Goal: Task Accomplishment & Management: Manage account settings

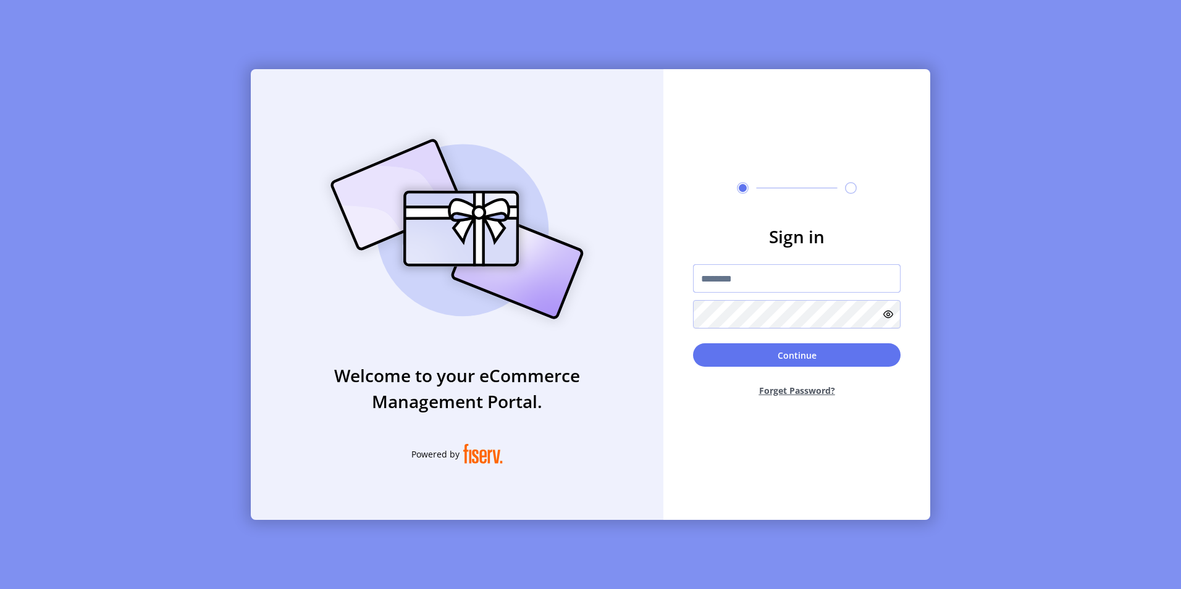
click at [722, 277] on input "text" at bounding box center [797, 278] width 208 height 28
type input "**********"
click at [886, 313] on icon at bounding box center [888, 314] width 10 height 10
click at [793, 358] on button "Continue" at bounding box center [797, 354] width 208 height 23
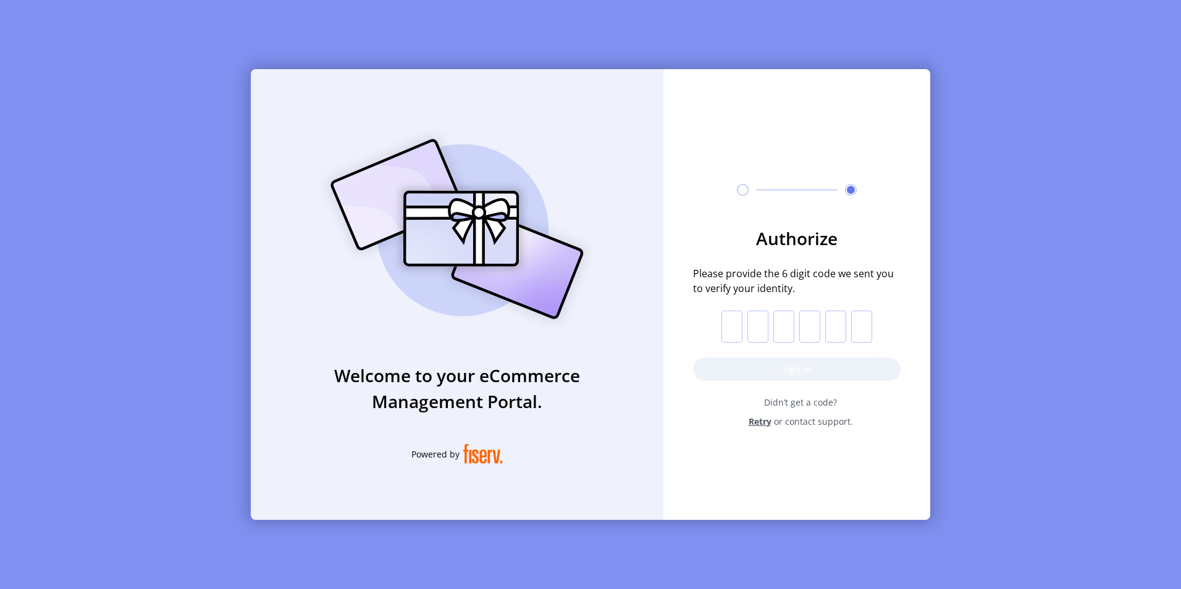
click at [730, 326] on input "text" at bounding box center [731, 327] width 21 height 32
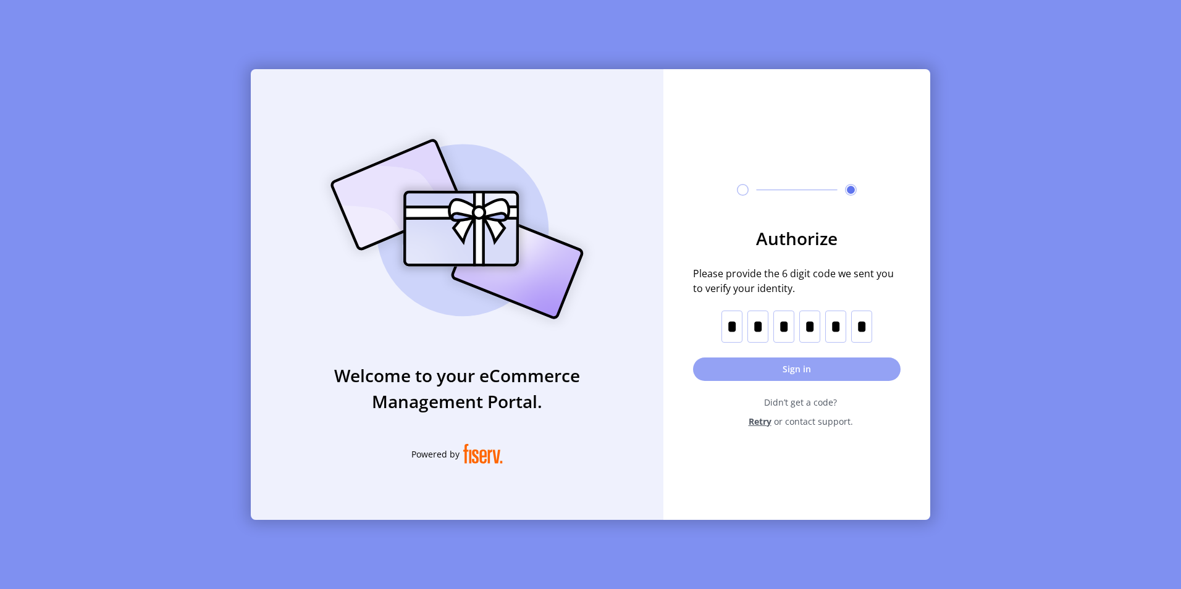
click at [795, 371] on button "Sign in" at bounding box center [797, 369] width 208 height 23
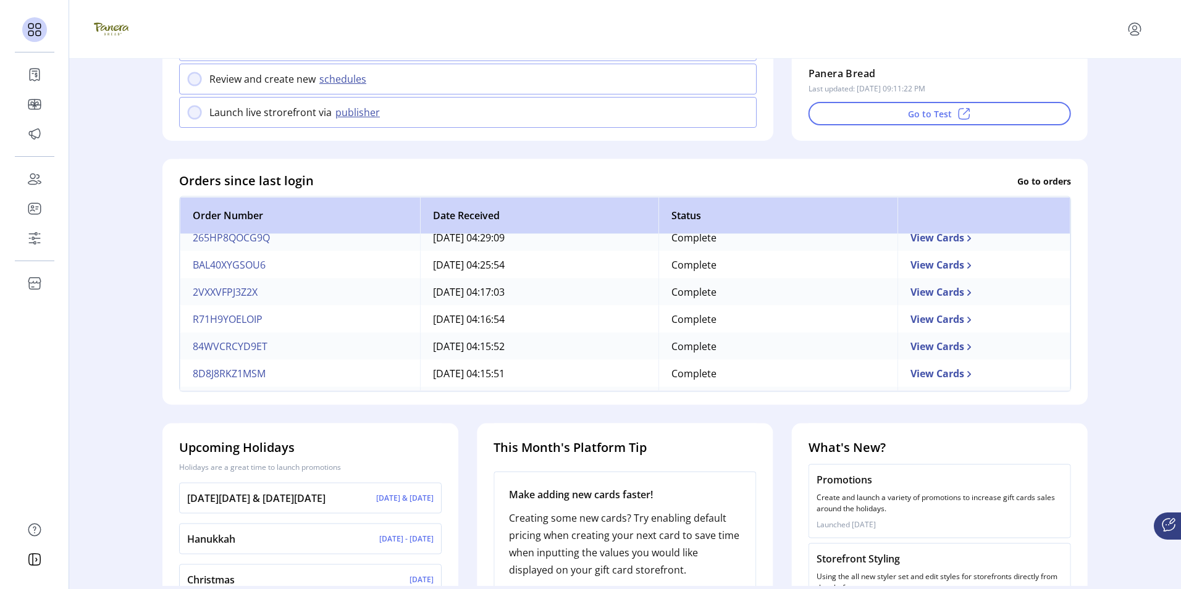
scroll to position [316, 0]
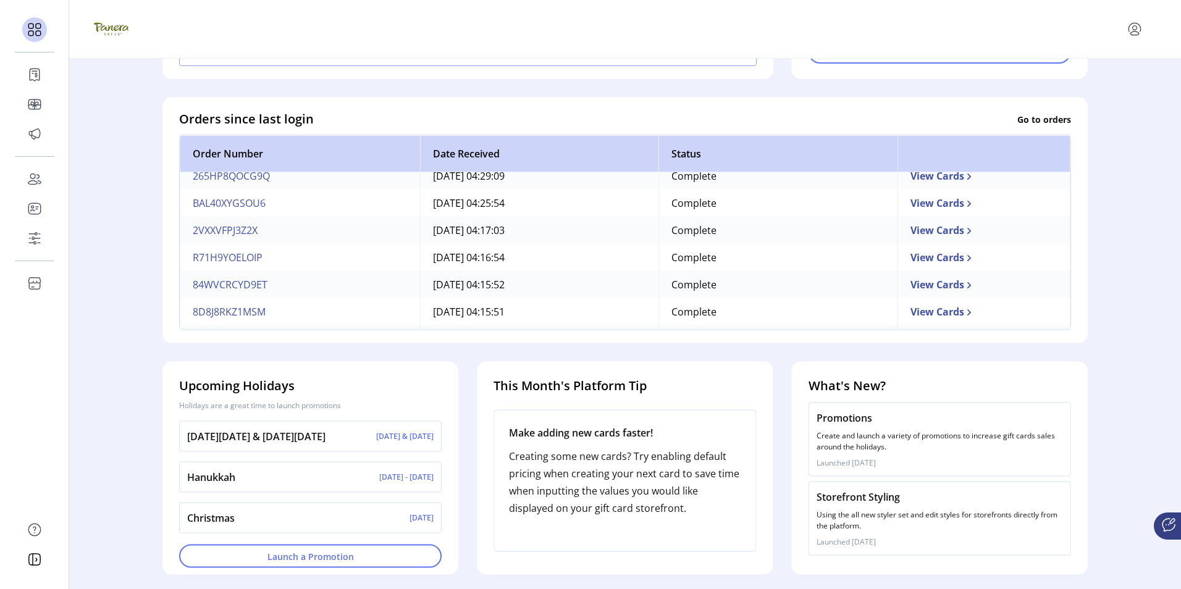
click at [872, 444] on p "Create and launch a variety of promotions to increase gift cards sales around t…" at bounding box center [940, 442] width 246 height 22
click at [842, 423] on p "Promotions" at bounding box center [940, 418] width 246 height 15
click at [868, 518] on p "Using the all new styler set and edit styles for storefronts directly from the …" at bounding box center [940, 521] width 246 height 22
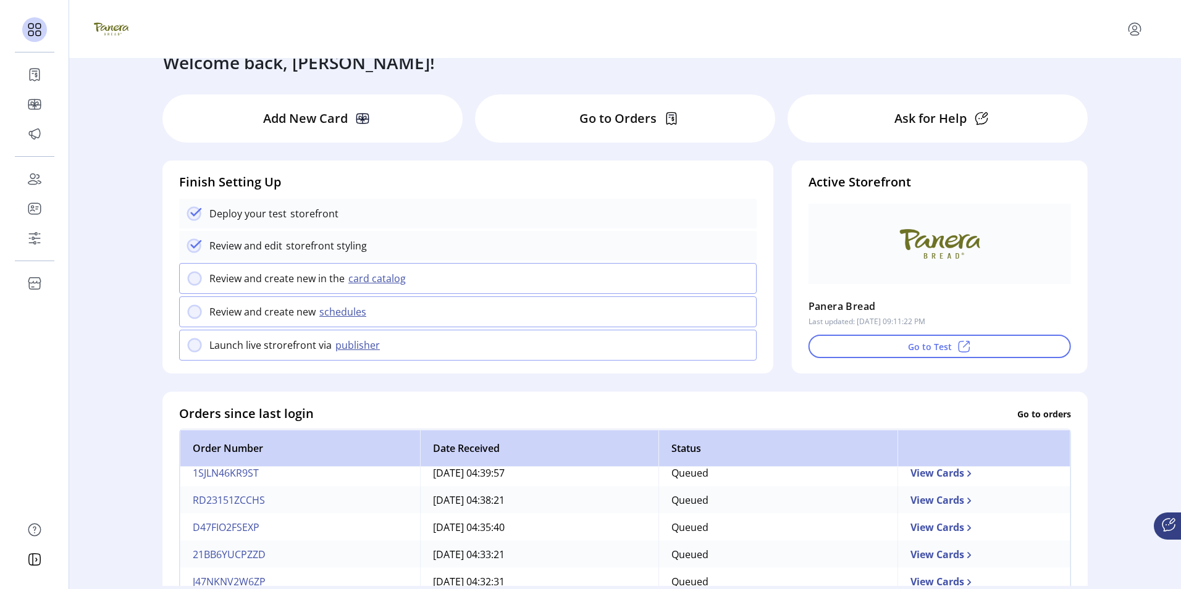
scroll to position [0, 0]
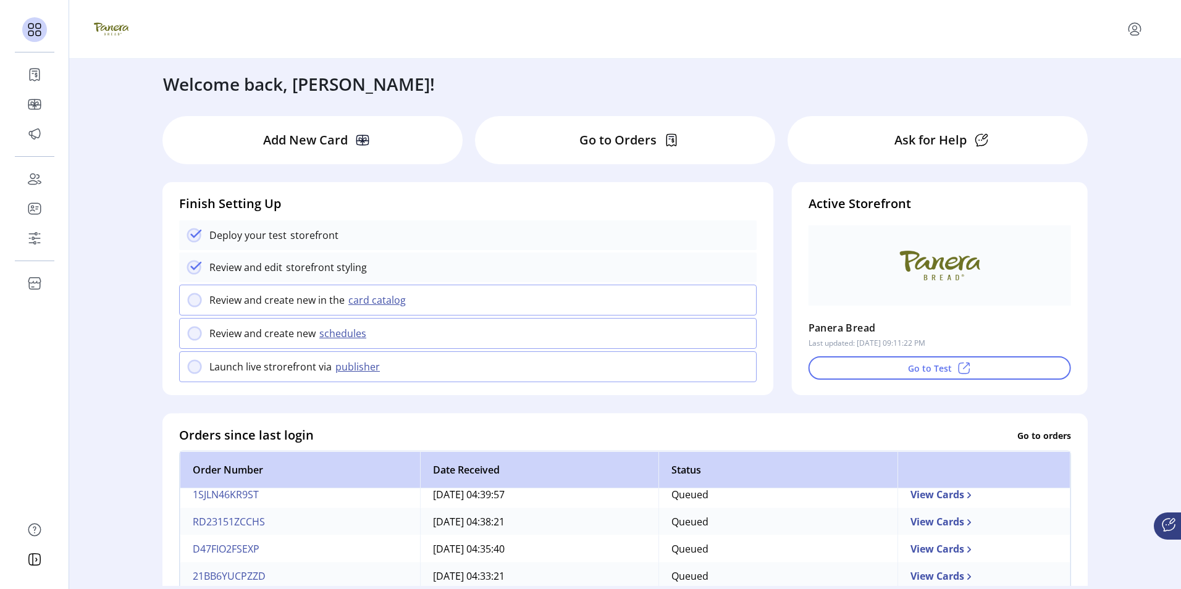
click at [621, 138] on p "Go to Orders" at bounding box center [617, 140] width 77 height 19
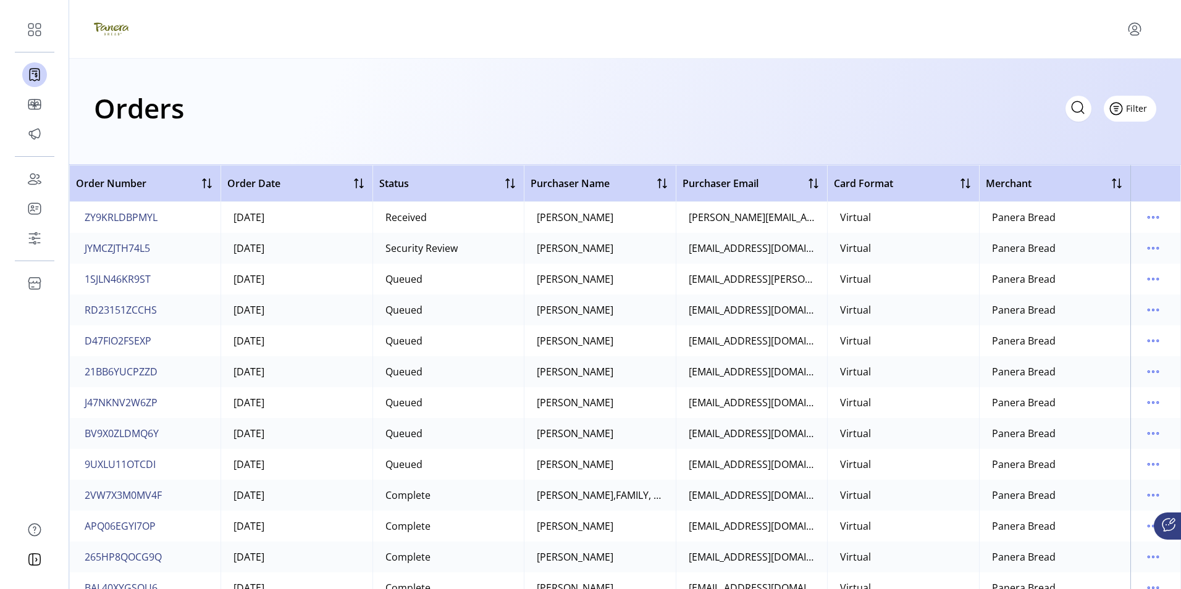
click at [1135, 107] on span "Filter" at bounding box center [1136, 108] width 21 height 13
click at [1095, 159] on span "Status" at bounding box center [1094, 156] width 103 height 10
click at [143, 135] on icon at bounding box center [147, 136] width 9 height 5
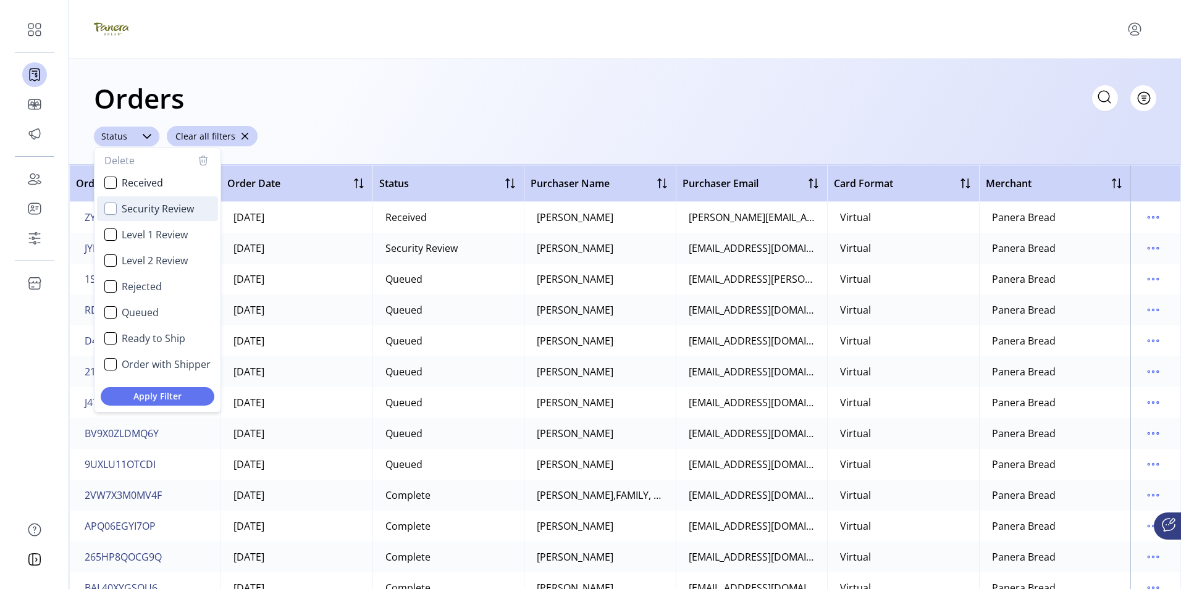
click at [111, 212] on div "Security Review" at bounding box center [110, 209] width 12 height 12
click at [109, 235] on div "Level 1 Review" at bounding box center [110, 235] width 12 height 12
click at [112, 263] on div "Level 2 Review" at bounding box center [110, 261] width 12 height 12
click at [159, 395] on span "Apply Filter" at bounding box center [158, 396] width 94 height 13
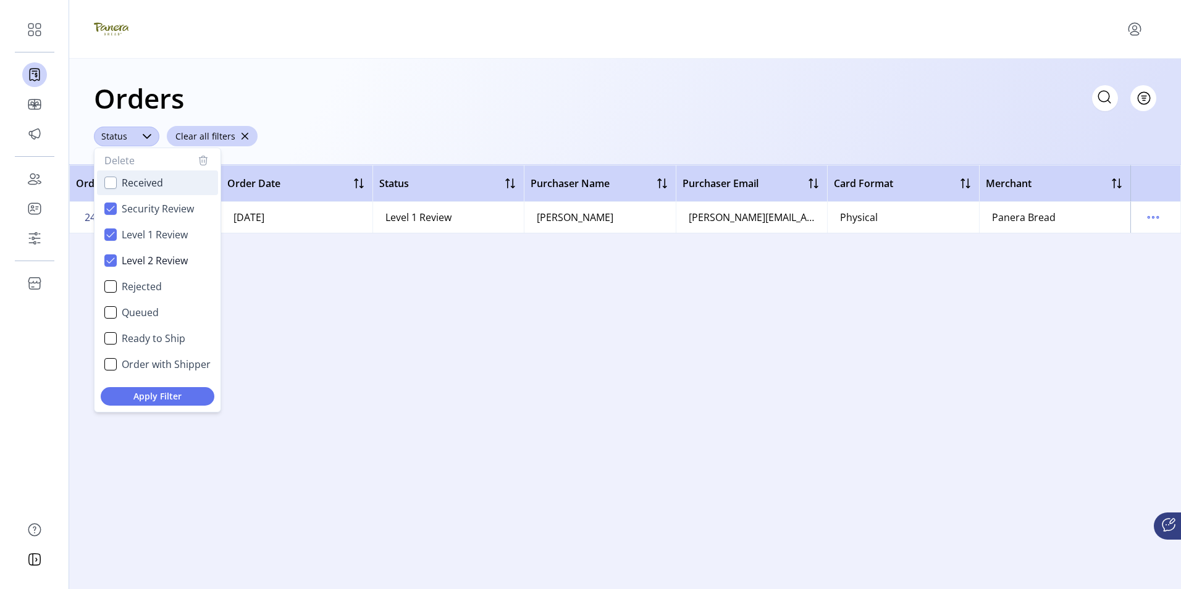
click at [111, 184] on div "Received" at bounding box center [110, 183] width 12 height 12
click at [111, 184] on icon "Received" at bounding box center [110, 183] width 9 height 9
click at [110, 212] on icon "Security Review" at bounding box center [110, 208] width 9 height 9
click at [112, 235] on icon "Level 1 Review" at bounding box center [110, 234] width 9 height 9
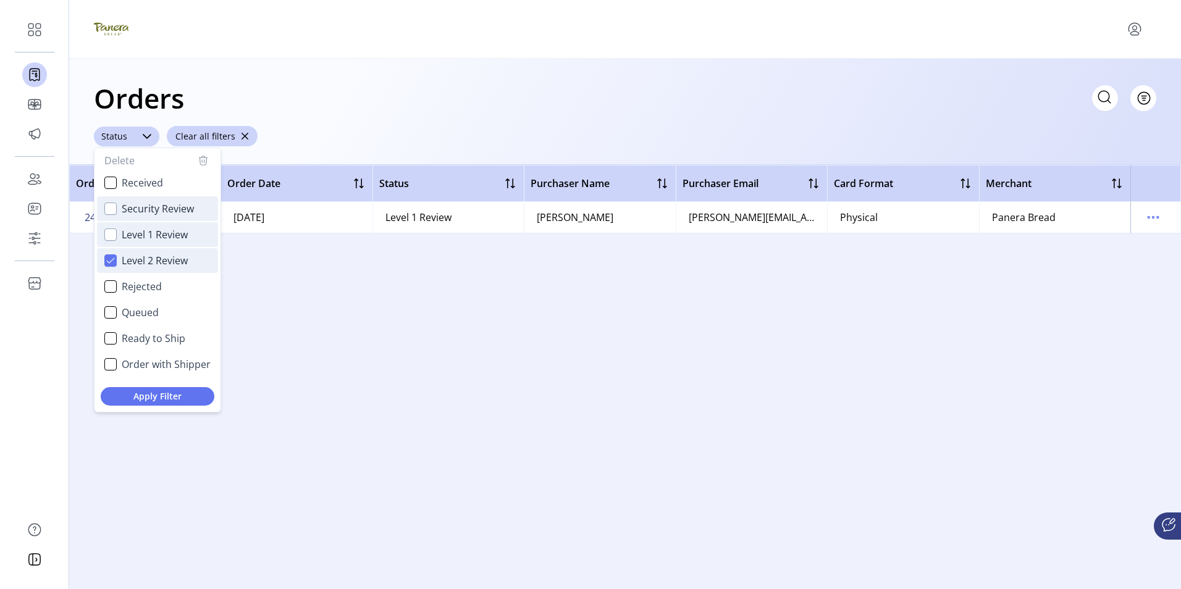
click at [110, 256] on icon "Level 2 Review" at bounding box center [110, 260] width 9 height 9
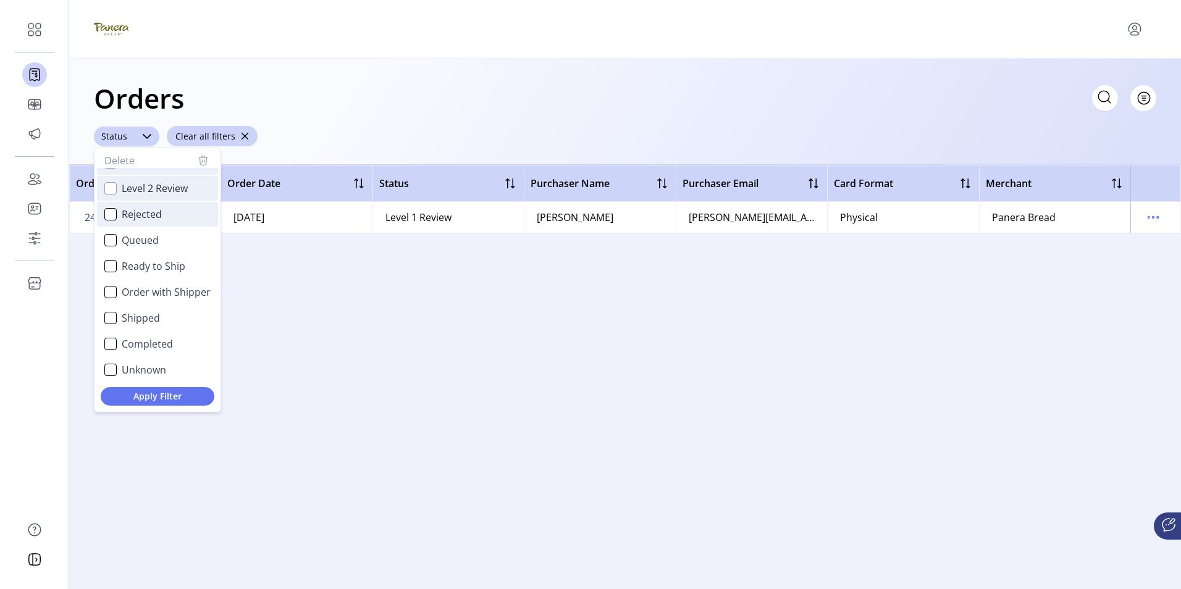
scroll to position [74, 0]
click at [112, 240] on div "Queued" at bounding box center [110, 238] width 12 height 12
click at [159, 394] on span "Apply Filter" at bounding box center [158, 396] width 94 height 13
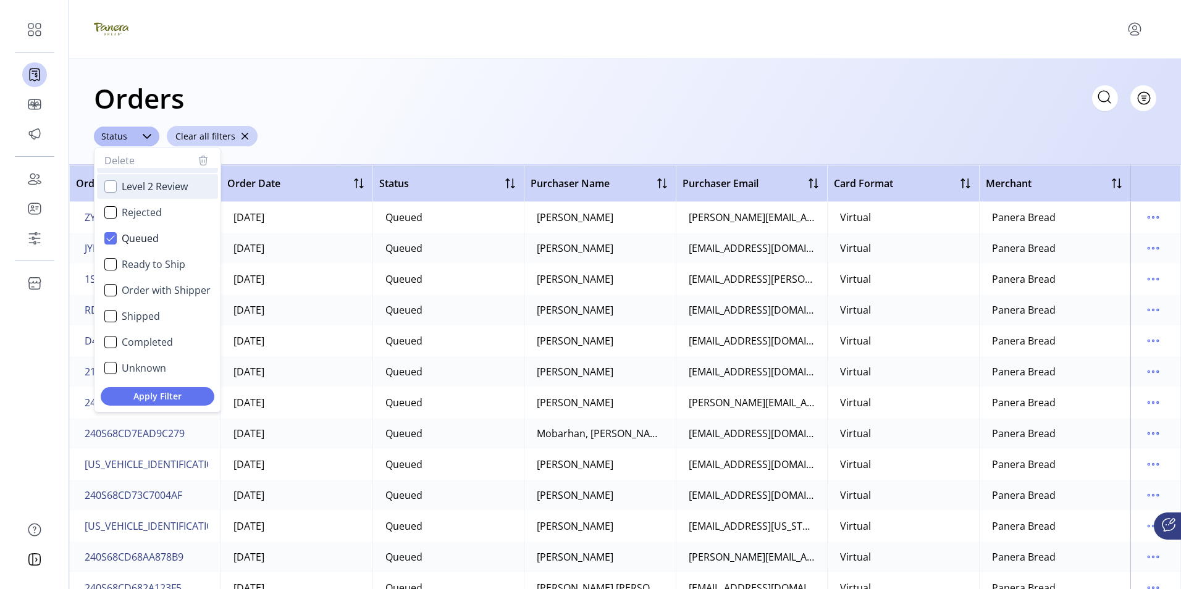
click at [416, 111] on div "Orders Filter Focused All Orders" at bounding box center [625, 98] width 1062 height 43
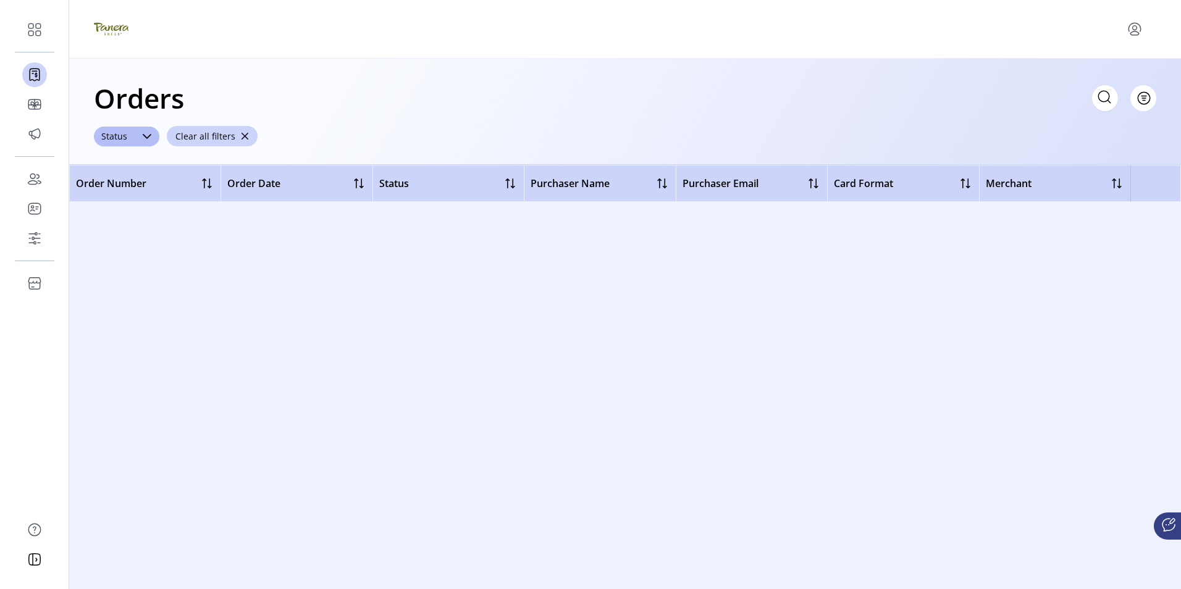
scroll to position [0, 0]
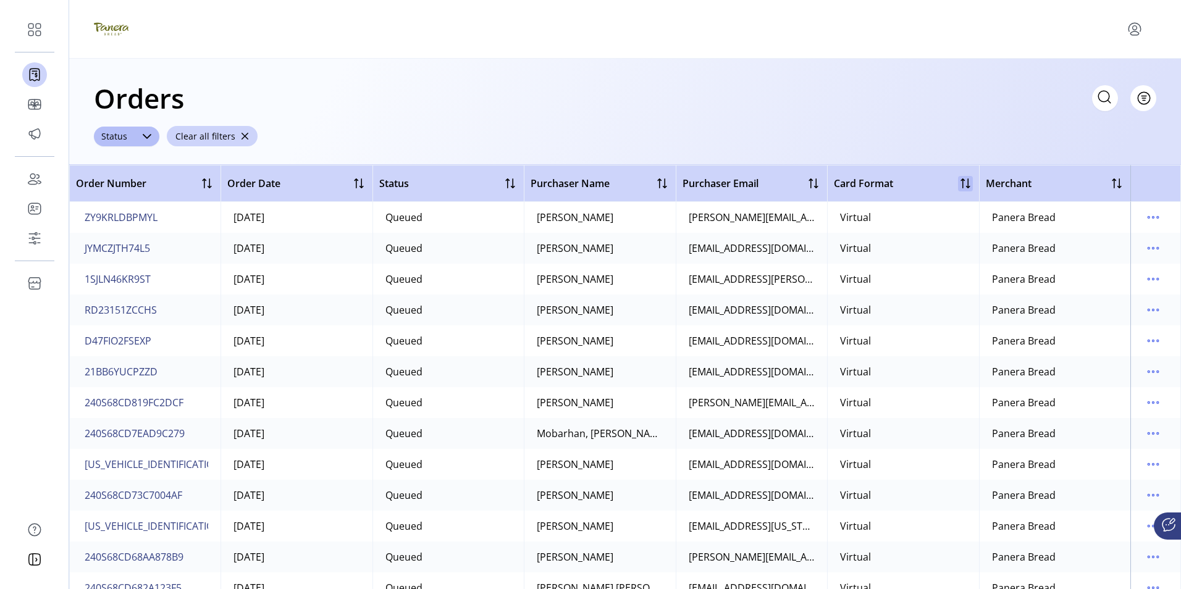
click at [960, 183] on div at bounding box center [965, 183] width 15 height 15
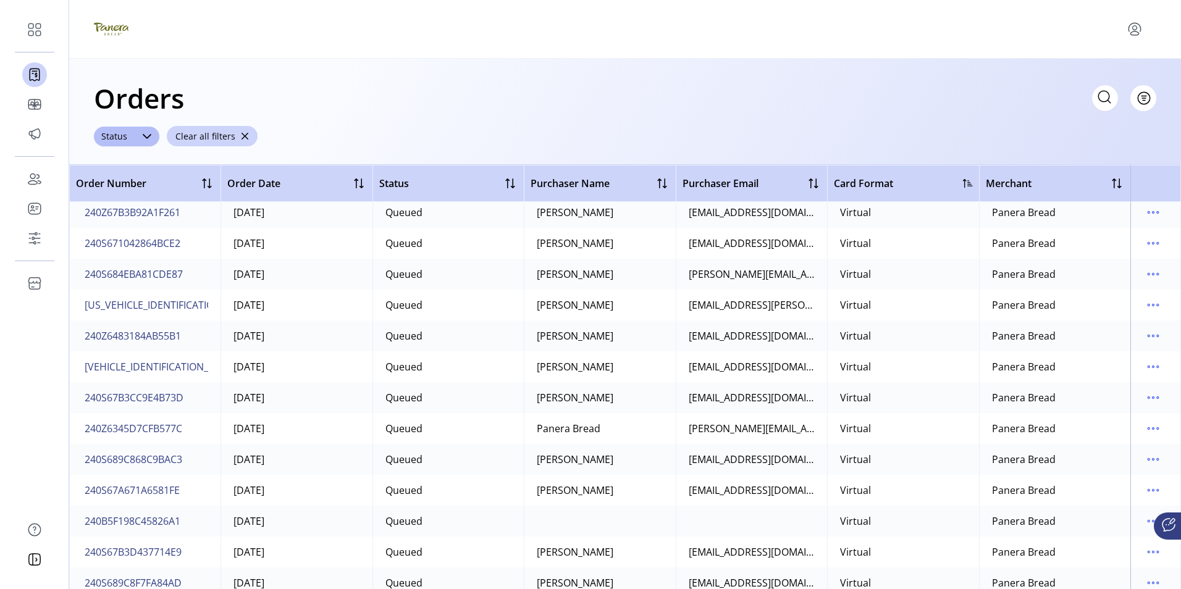
scroll to position [5683, 0]
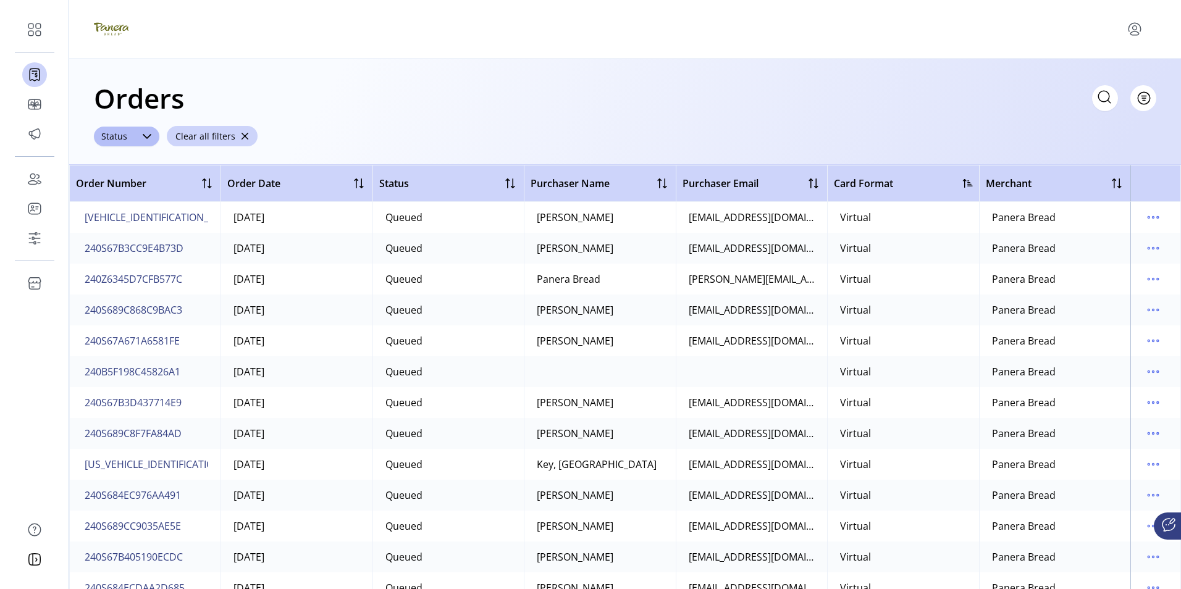
click at [1135, 30] on icon "menu" at bounding box center [1135, 28] width 4 height 4
click at [1088, 79] on span "Sign Out" at bounding box center [1090, 78] width 93 height 10
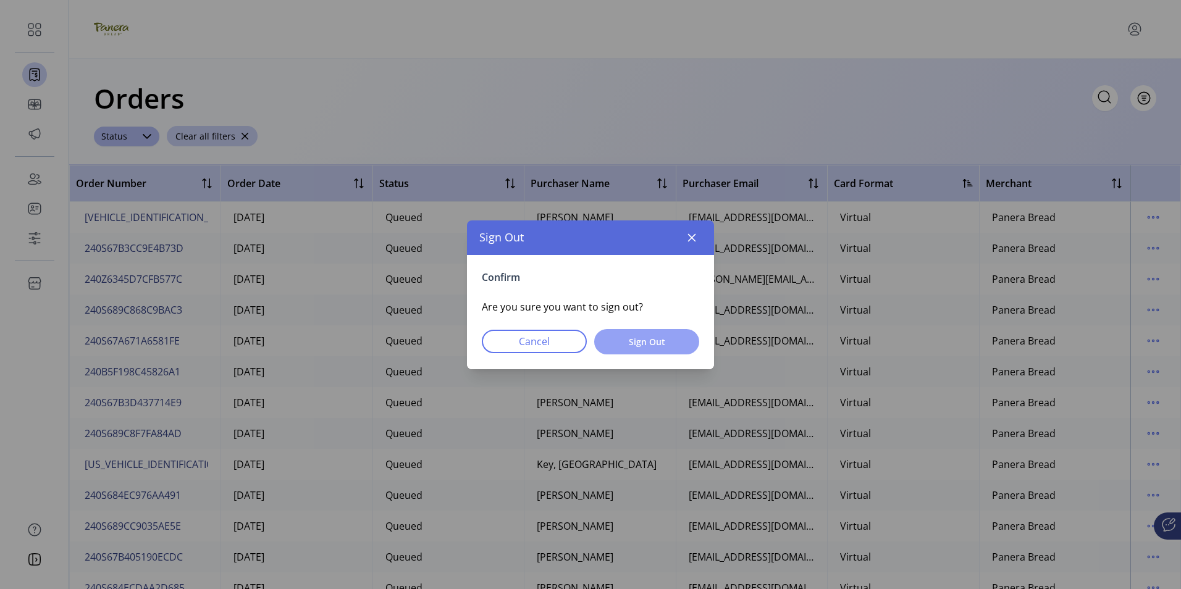
click at [637, 342] on span "Sign Out" at bounding box center [646, 341] width 73 height 13
